Goal: Information Seeking & Learning: Learn about a topic

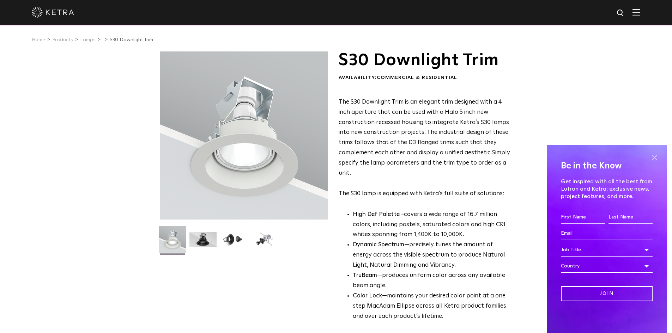
click at [655, 157] on span at bounding box center [654, 157] width 11 height 11
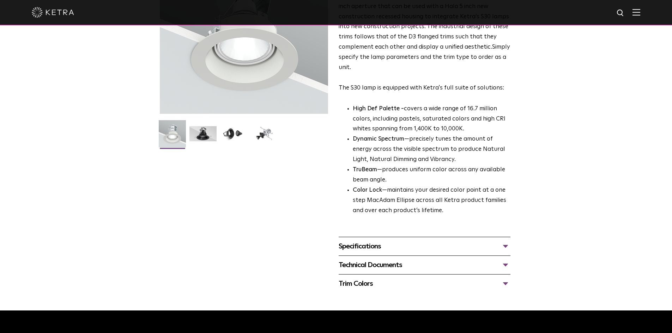
scroll to position [141, 0]
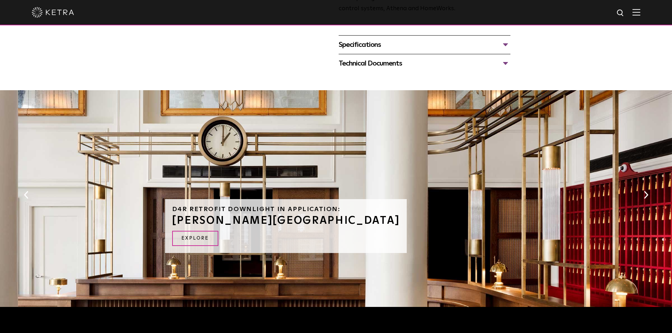
scroll to position [353, 0]
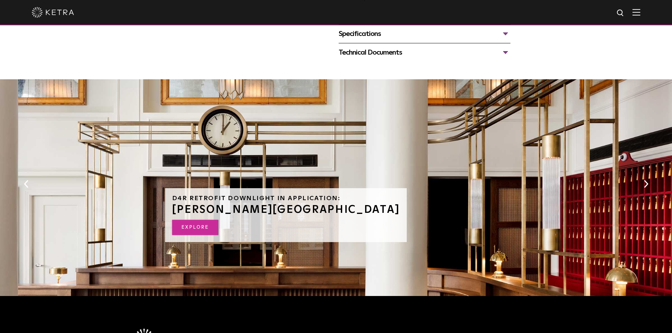
click at [188, 231] on link "EXPLORE" at bounding box center [195, 227] width 46 height 15
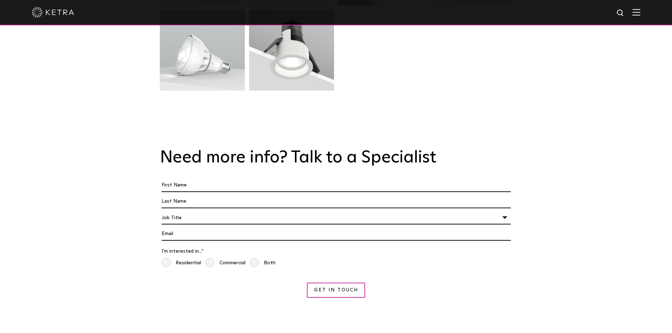
scroll to position [2116, 0]
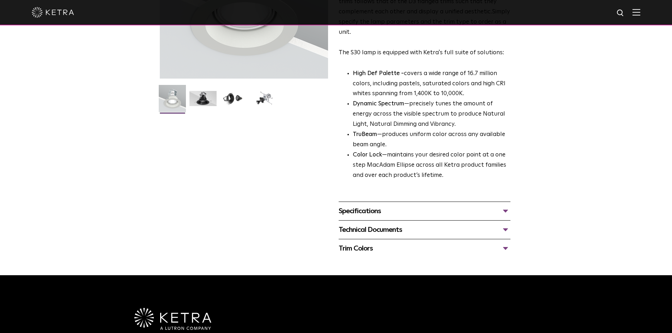
scroll to position [247, 0]
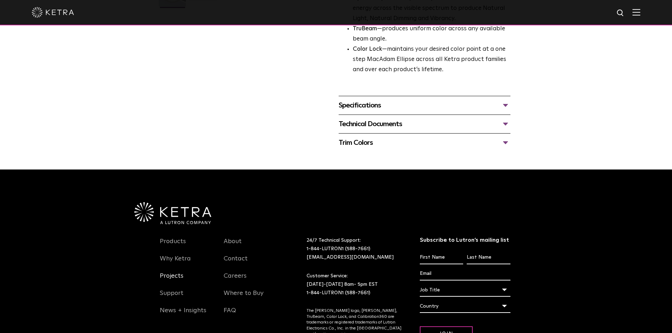
click at [167, 279] on link "Projects" at bounding box center [172, 280] width 24 height 16
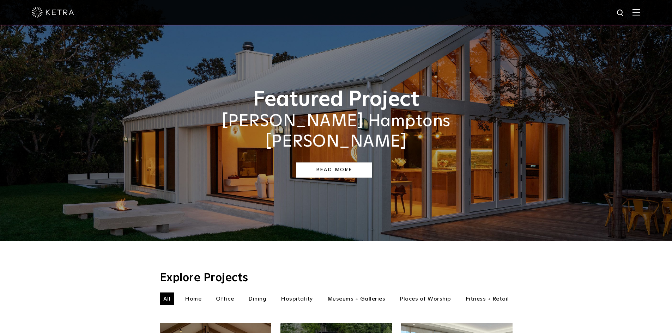
click at [326, 163] on link "Read More" at bounding box center [334, 170] width 76 height 15
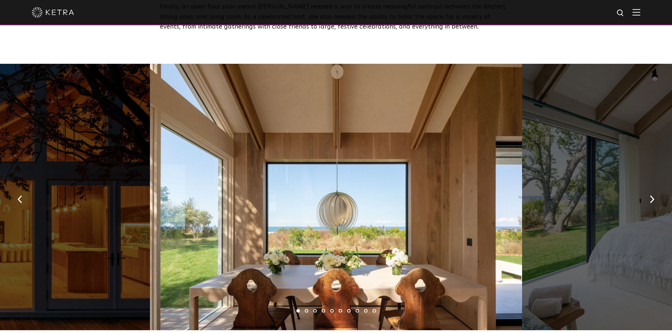
scroll to position [988, 0]
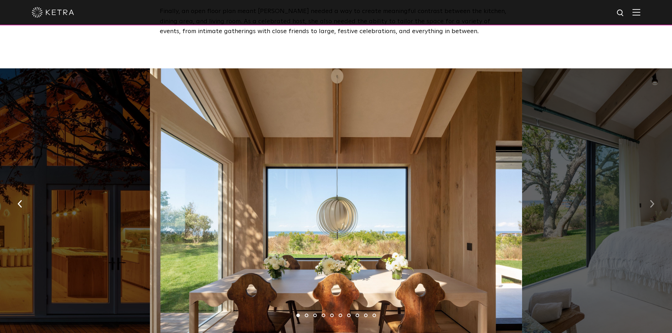
click at [650, 201] on img "button" at bounding box center [652, 204] width 5 height 8
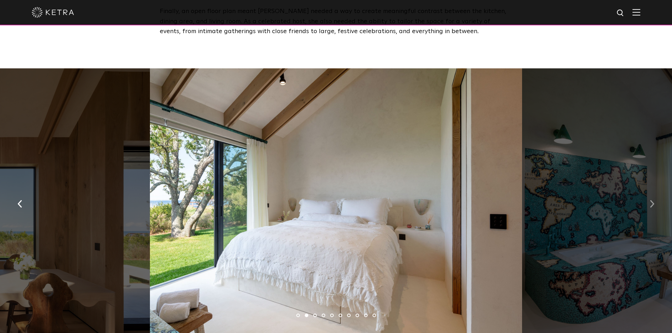
click at [651, 200] on img "button" at bounding box center [652, 204] width 5 height 8
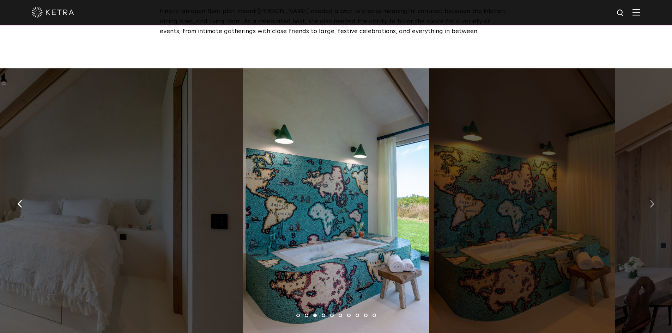
click at [652, 200] on img "button" at bounding box center [652, 204] width 5 height 8
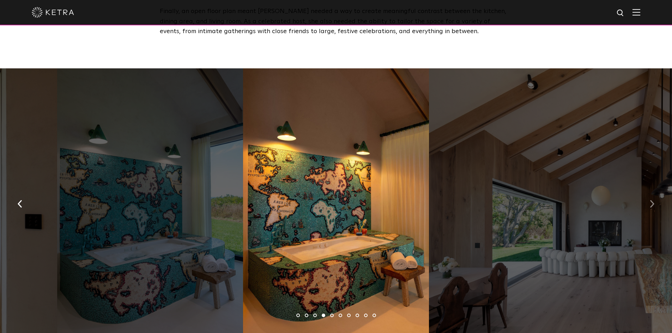
click at [652, 200] on img "button" at bounding box center [652, 204] width 5 height 8
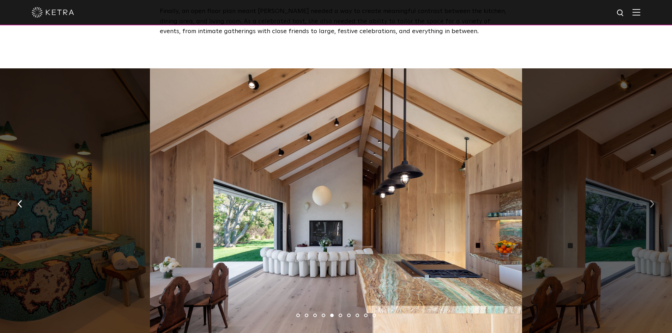
click at [652, 200] on img "button" at bounding box center [652, 204] width 5 height 8
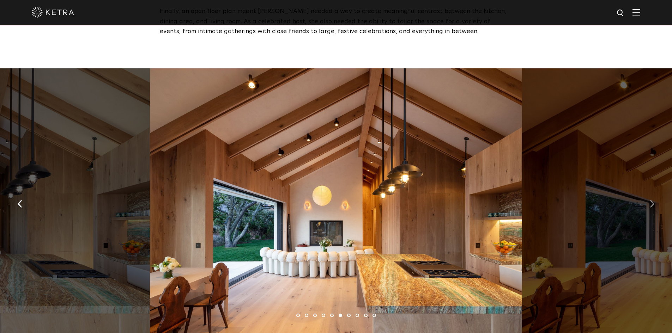
click at [652, 200] on img "button" at bounding box center [652, 204] width 5 height 8
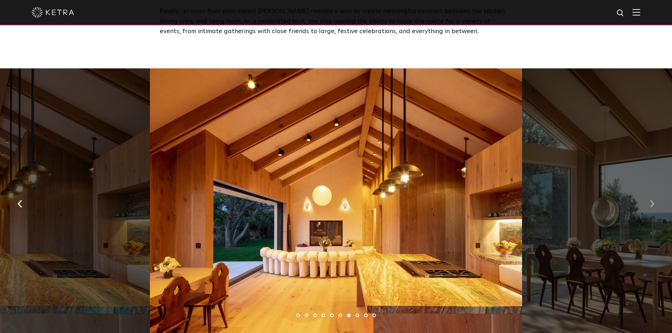
click at [652, 200] on img "button" at bounding box center [652, 204] width 5 height 8
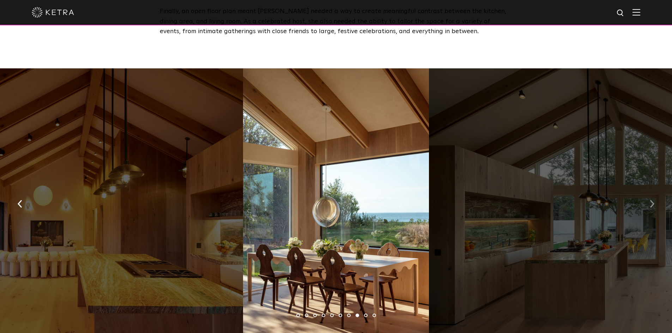
click at [652, 200] on img "button" at bounding box center [652, 204] width 5 height 8
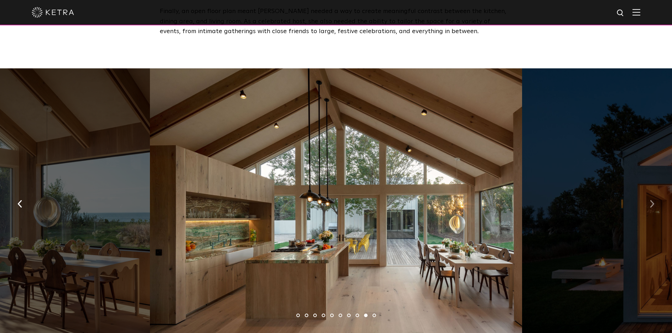
click at [652, 200] on img "button" at bounding box center [652, 204] width 5 height 8
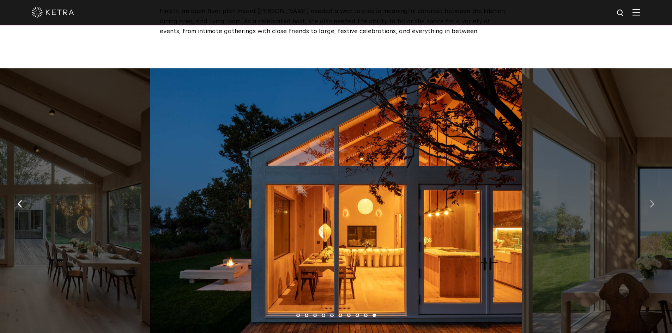
click at [652, 200] on img "button" at bounding box center [652, 204] width 5 height 8
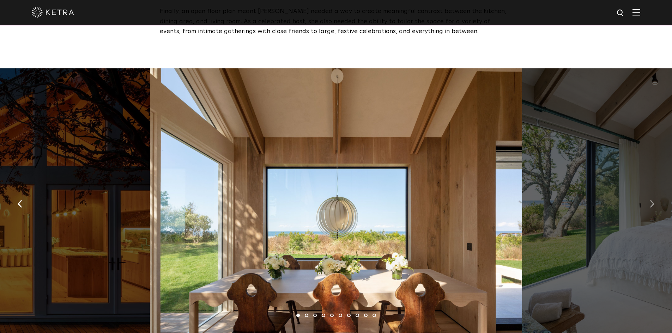
click at [652, 200] on img "button" at bounding box center [652, 204] width 5 height 8
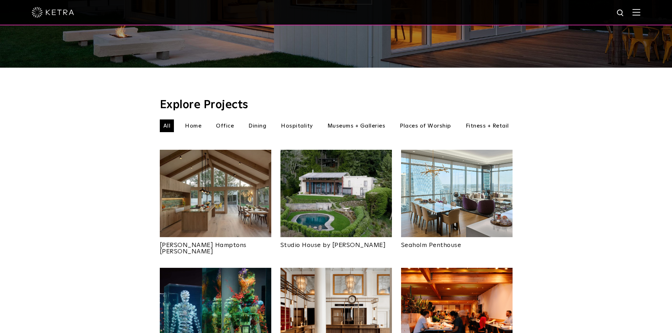
scroll to position [212, 0]
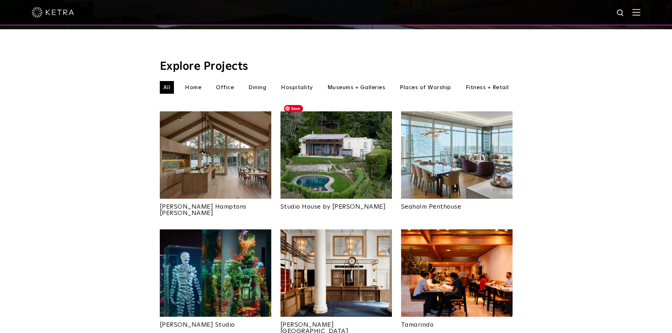
click at [345, 140] on img at bounding box center [335, 154] width 111 height 87
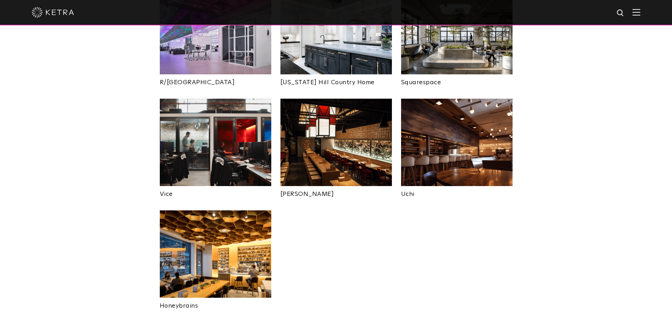
scroll to position [1411, 0]
